Goal: Register for event/course

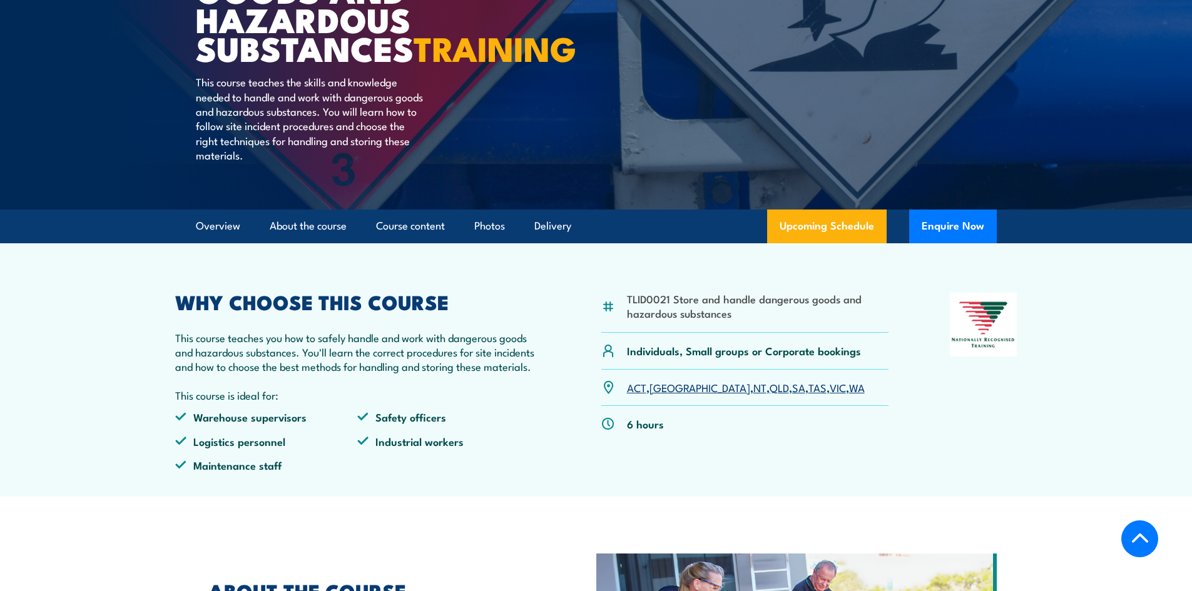
click at [705, 321] on li "TLID0021 Store and handle dangerous goods and hazardous substances" at bounding box center [758, 306] width 262 height 29
click at [830, 395] on link "VIC" at bounding box center [838, 387] width 16 height 15
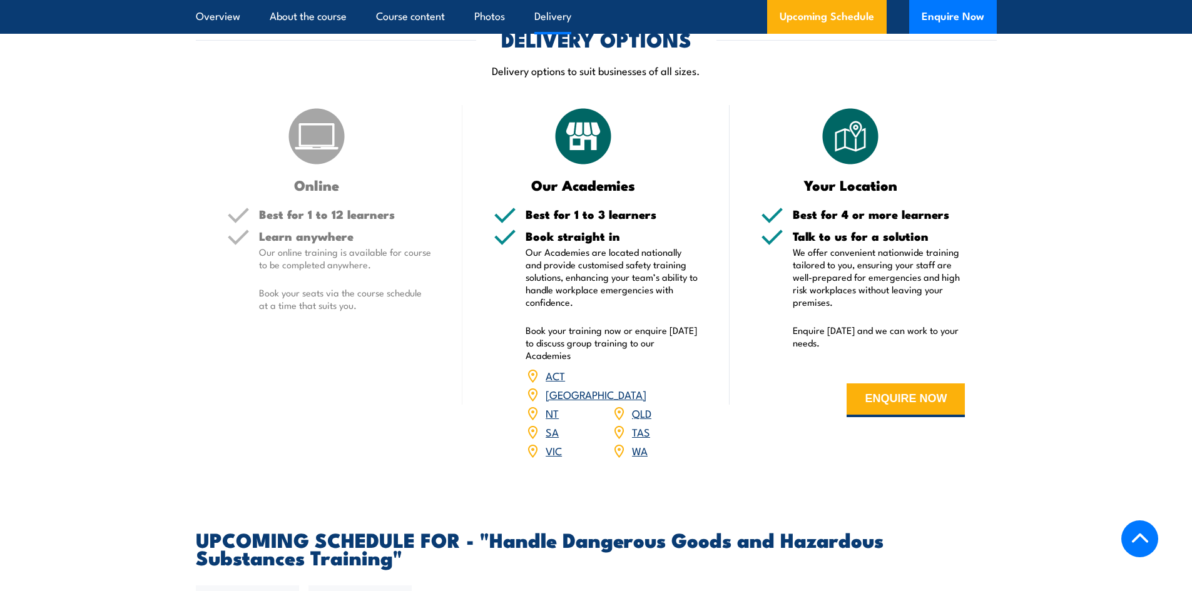
scroll to position [1407, 0]
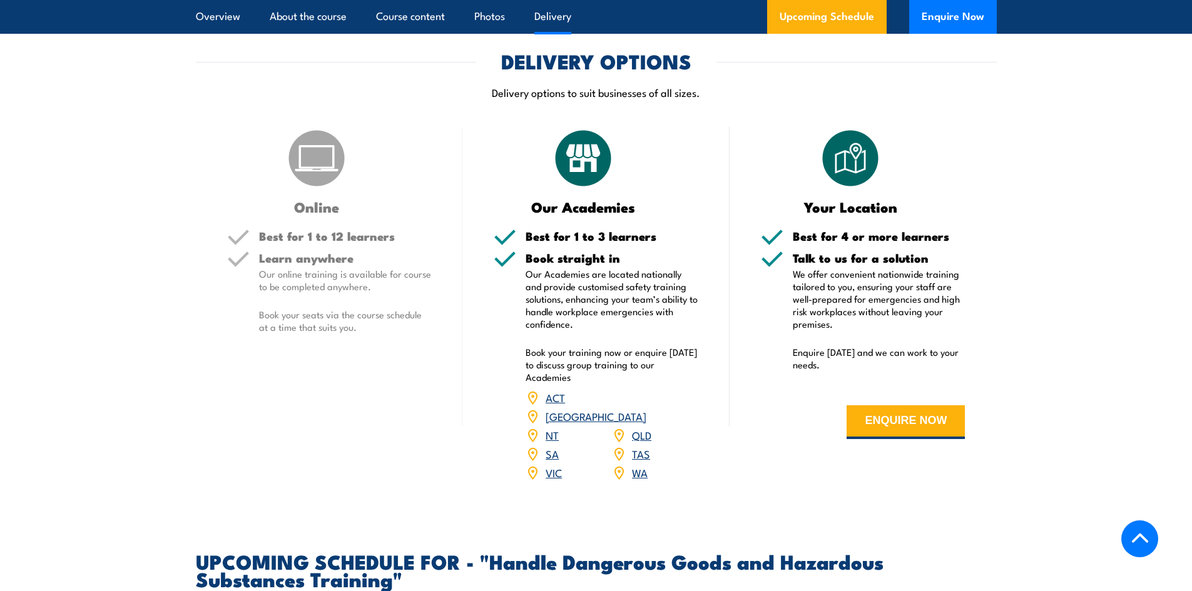
click at [558, 480] on link "VIC" at bounding box center [554, 472] width 16 height 15
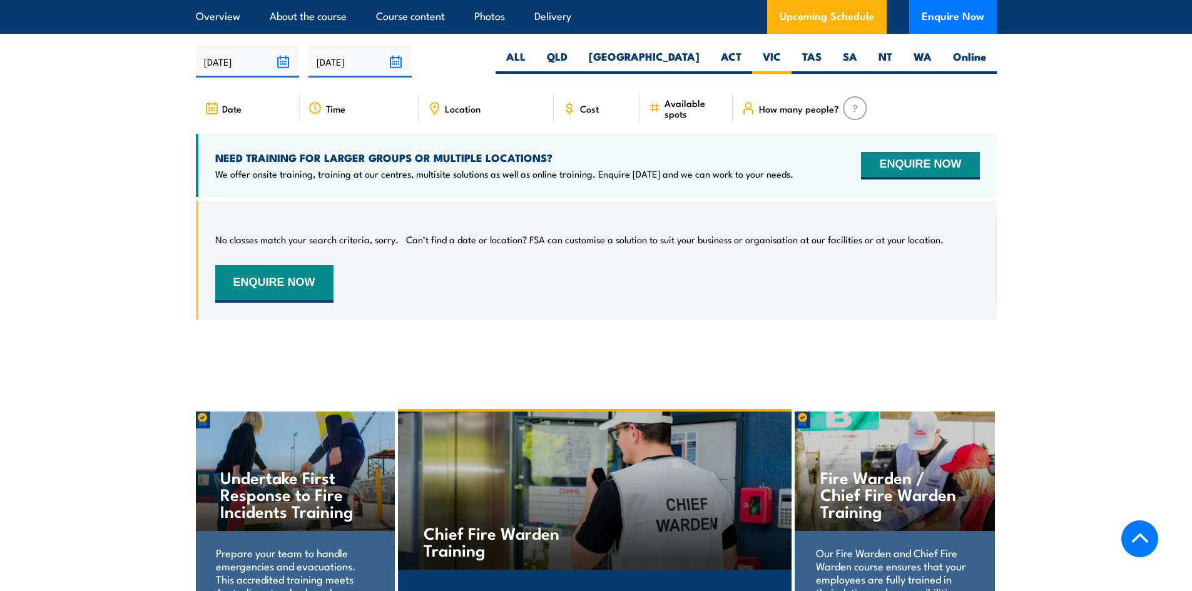
scroll to position [1970, 0]
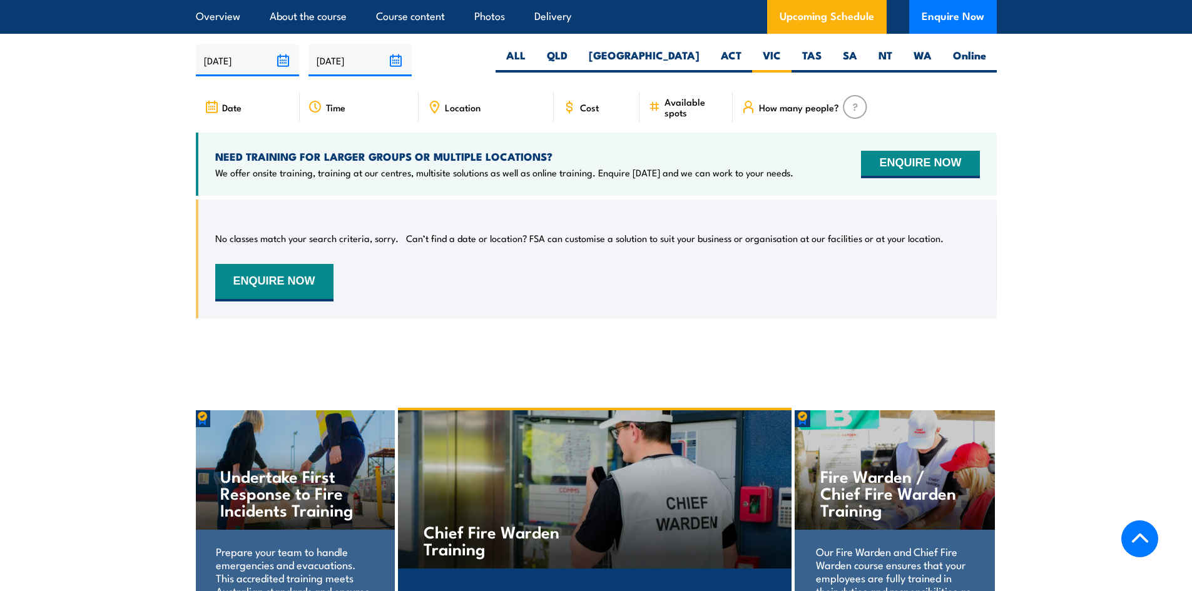
click at [466, 113] on span "Location" at bounding box center [463, 107] width 36 height 11
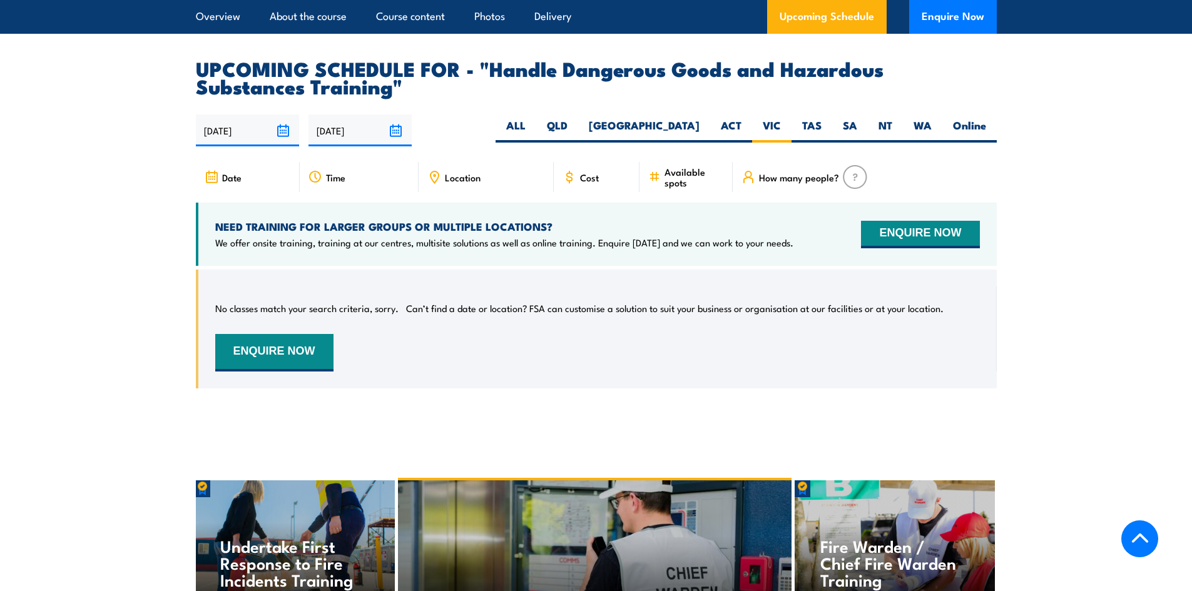
scroll to position [1845, 0]
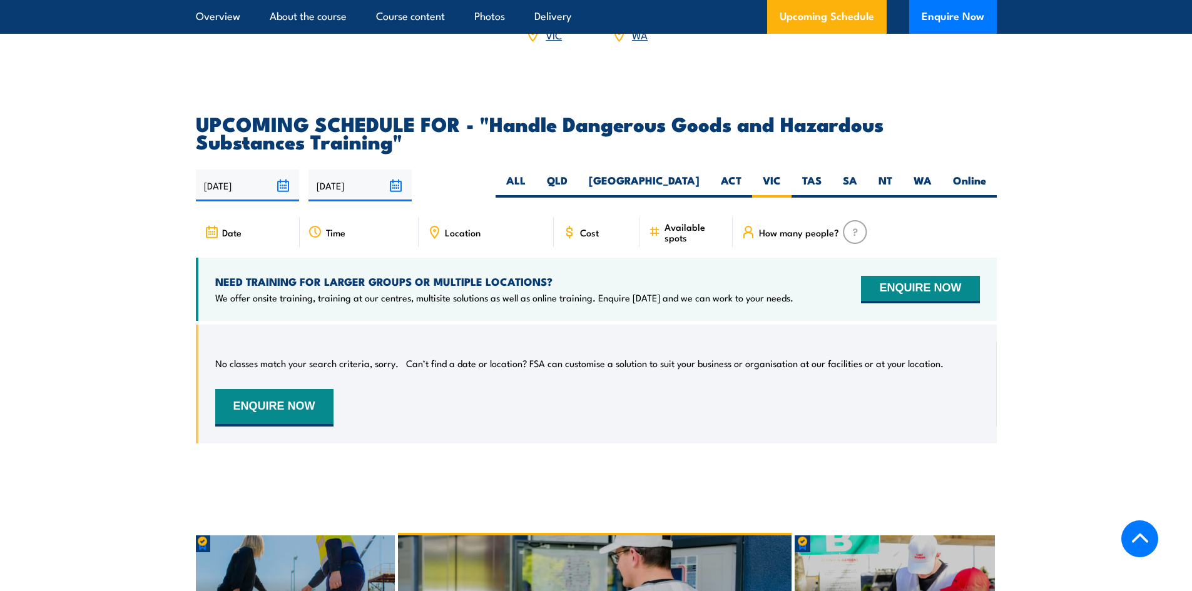
click at [685, 243] on span "Available spots" at bounding box center [694, 232] width 59 height 21
click at [768, 195] on label "VIC" at bounding box center [771, 185] width 39 height 24
click at [781, 181] on input "VIC" at bounding box center [785, 177] width 8 height 8
click at [755, 288] on h4 "NEED TRAINING FOR LARGER GROUPS OR MULTIPLE LOCATIONS?" at bounding box center [504, 282] width 578 height 14
click at [977, 198] on label "Online" at bounding box center [969, 185] width 54 height 24
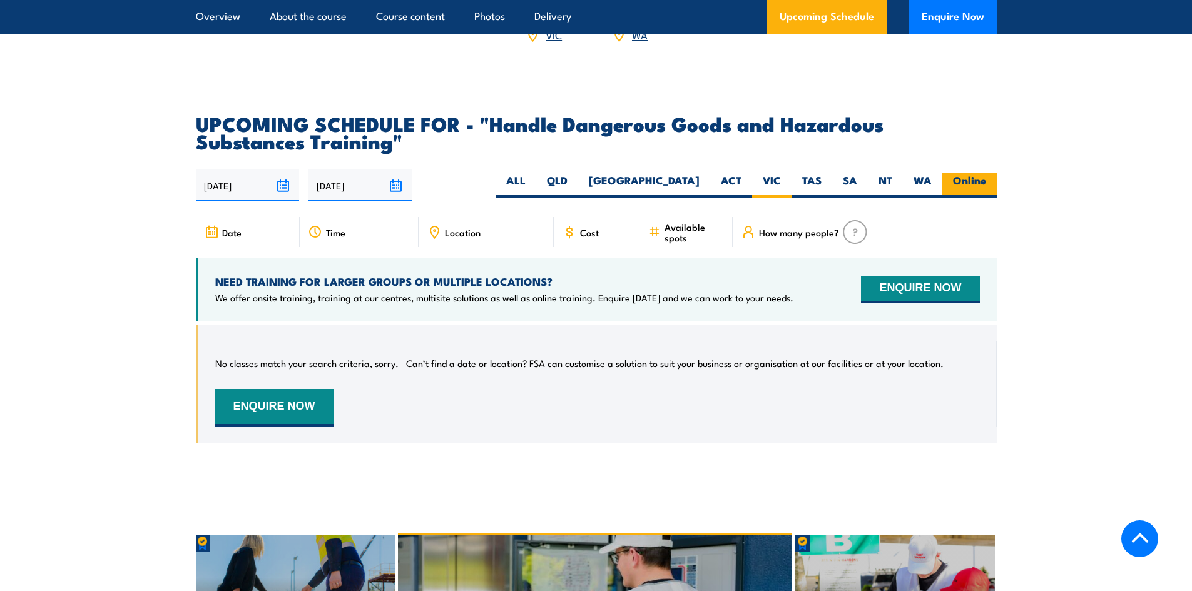
click at [986, 181] on input "Online" at bounding box center [990, 177] width 8 height 8
radio input "true"
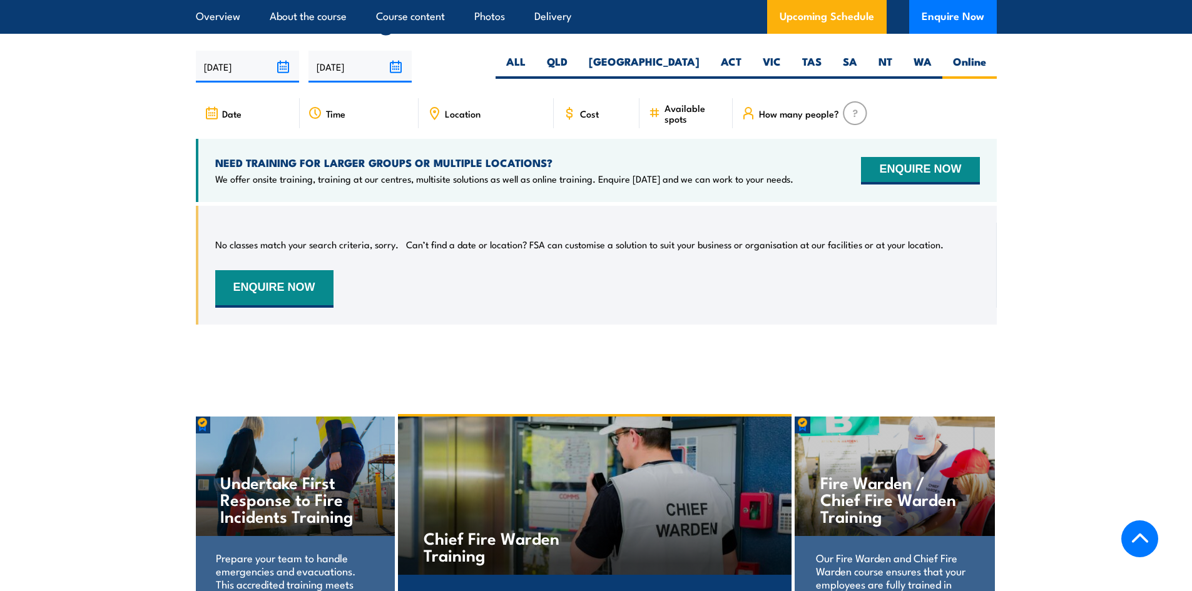
scroll to position [1970, 0]
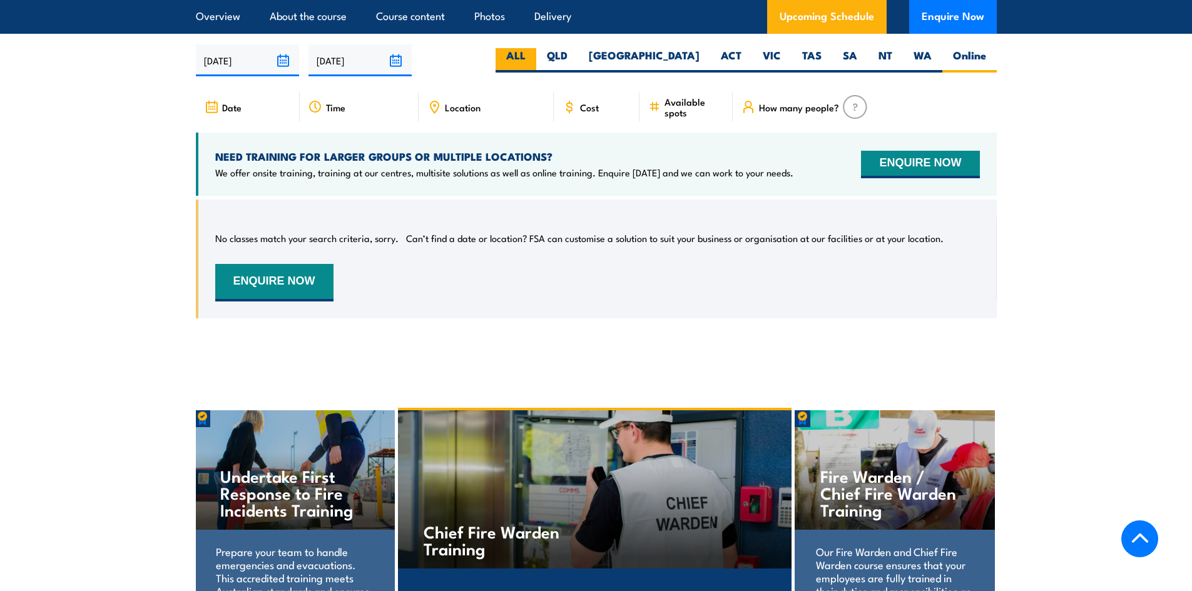
click at [536, 68] on label "ALL" at bounding box center [516, 60] width 41 height 24
click at [534, 56] on input "ALL" at bounding box center [530, 52] width 8 height 8
radio input "true"
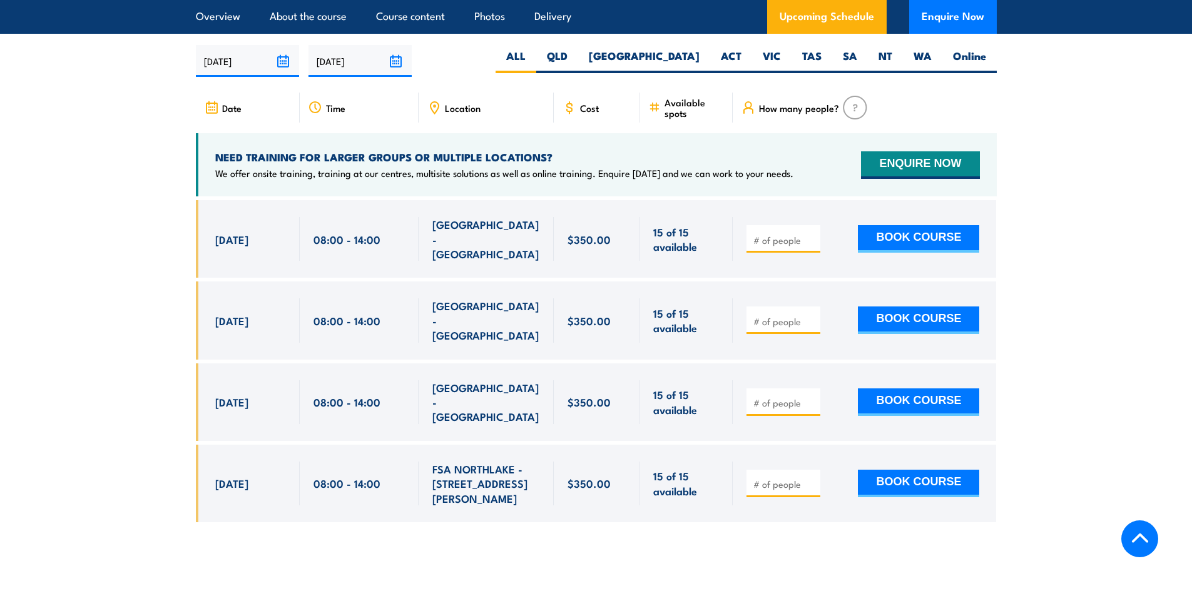
scroll to position [1970, 0]
click at [60, 251] on section "UPCOMING SCHEDULE FOR - "Handle Dangerous Goods and Hazardous Substances Traini…" at bounding box center [596, 264] width 1192 height 551
click at [101, 255] on section "UPCOMING SCHEDULE FOR - "Handle Dangerous Goods and Hazardous Substances Traini…" at bounding box center [596, 264] width 1192 height 551
